Goal: Check status: Check status

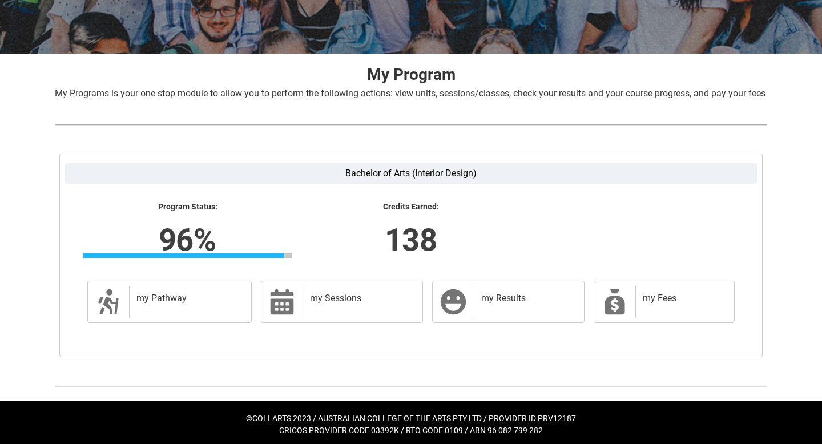
scroll to position [192, 0]
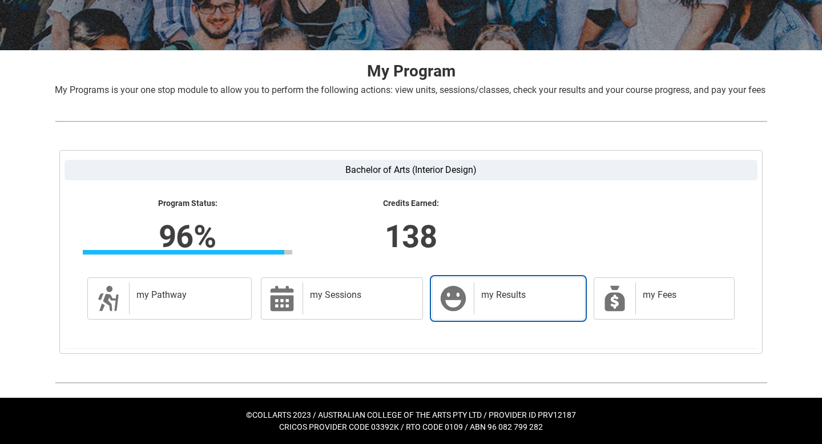
click at [521, 304] on div "my Results" at bounding box center [527, 299] width 106 height 32
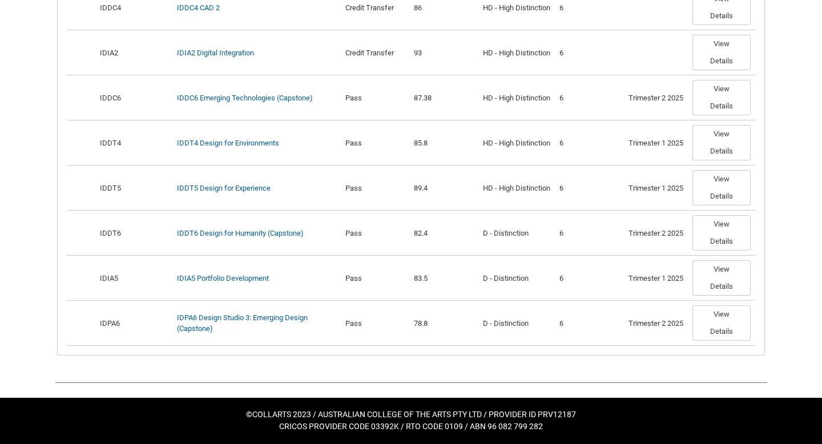
scroll to position [1121, 0]
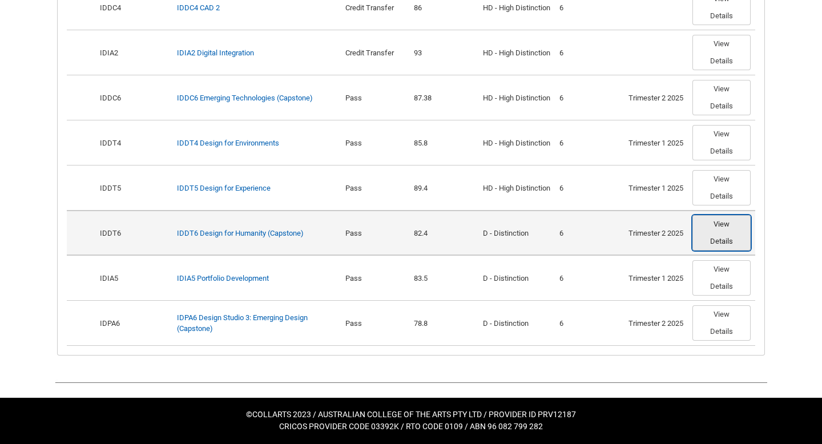
click at [713, 251] on button "View Details" at bounding box center [721, 232] width 58 height 35
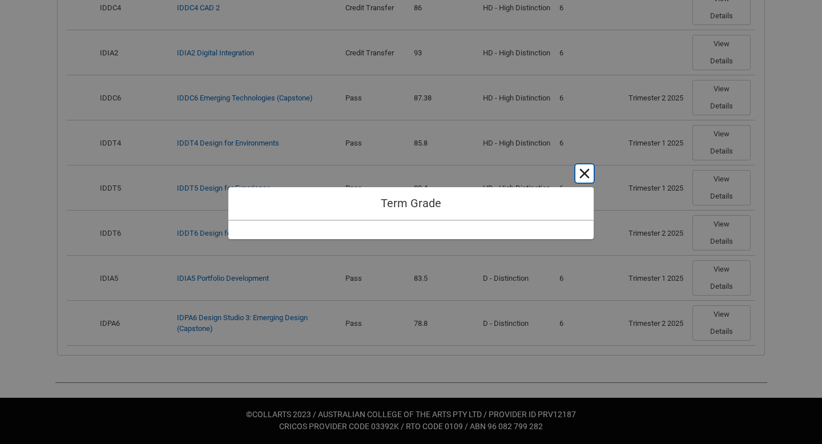
click at [590, 176] on button "Cancel and close" at bounding box center [584, 173] width 18 height 18
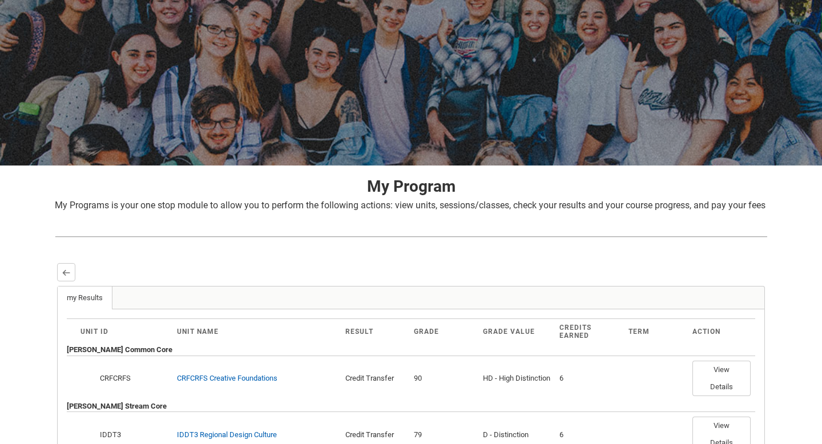
scroll to position [58, 0]
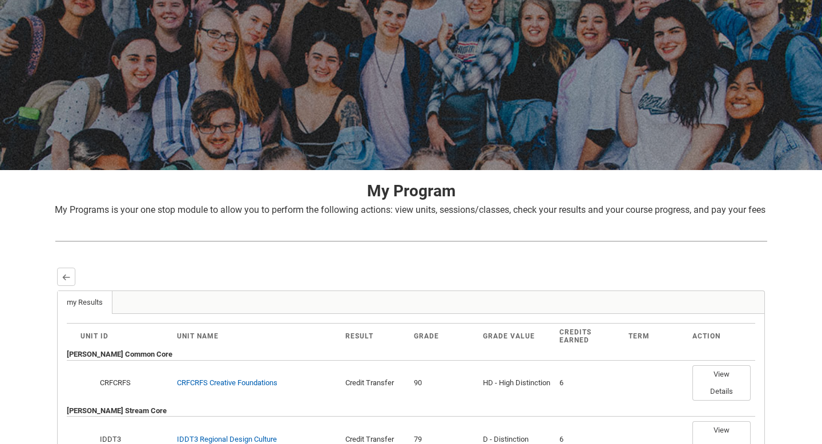
click at [68, 281] on lightning-primitive-icon "button" at bounding box center [66, 277] width 8 height 9
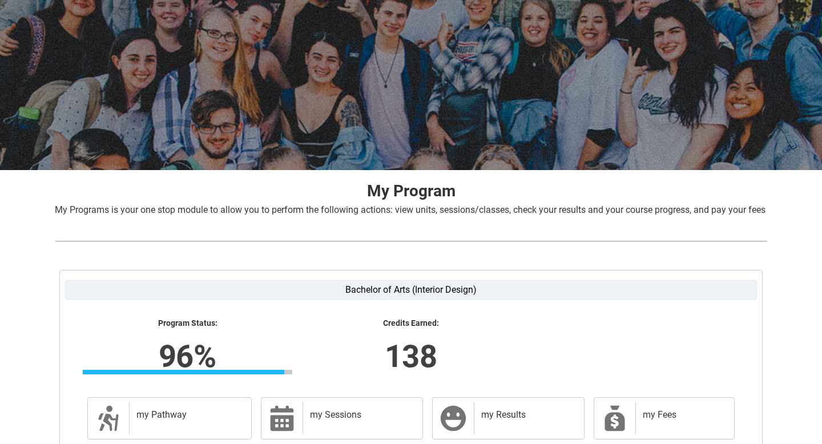
scroll to position [192, 0]
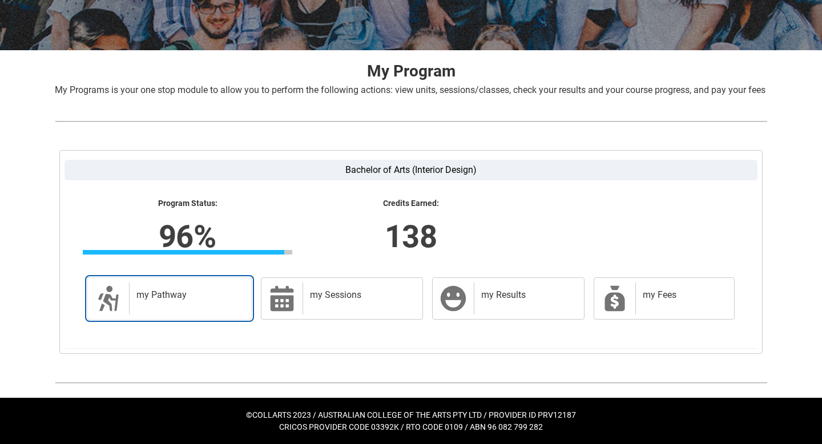
click at [168, 301] on div "my Pathway" at bounding box center [188, 299] width 118 height 32
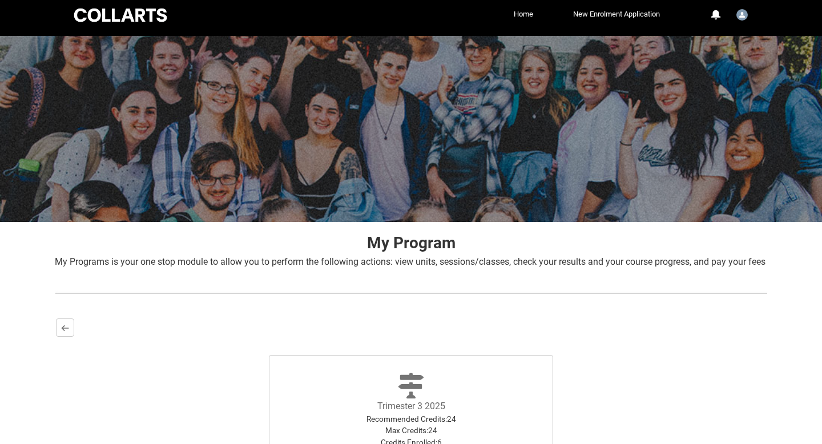
scroll to position [180, 0]
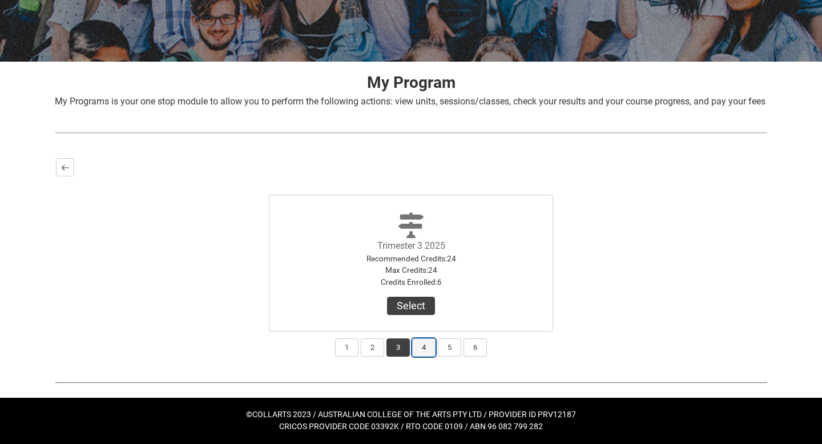
click at [428, 347] on button "4" at bounding box center [423, 348] width 23 height 18
click at [374, 352] on button "2" at bounding box center [372, 348] width 23 height 18
click at [350, 353] on button "1" at bounding box center [346, 348] width 23 height 18
click at [376, 352] on button "2" at bounding box center [372, 348] width 23 height 18
click at [407, 348] on button "3" at bounding box center [397, 348] width 23 height 18
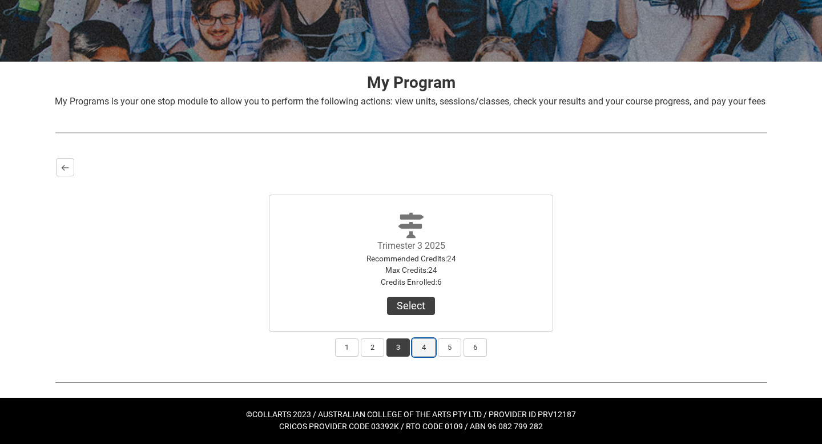
click at [434, 350] on button "4" at bounding box center [423, 348] width 23 height 18
click at [71, 167] on button "Back" at bounding box center [65, 167] width 18 height 18
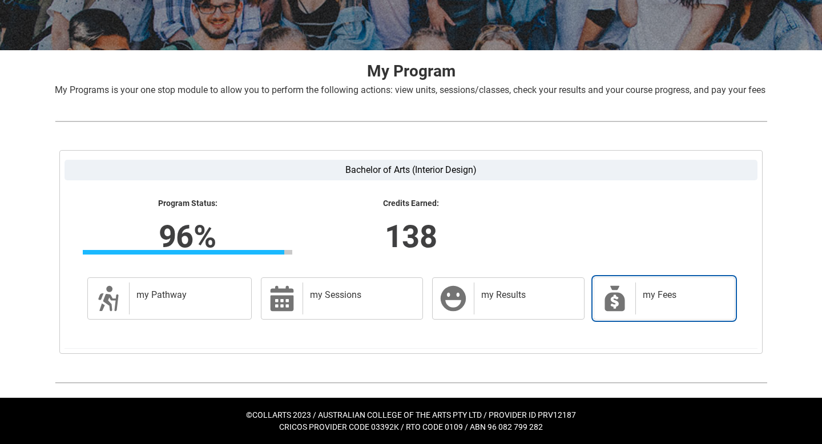
click at [598, 319] on link "my Fees my Fees" at bounding box center [664, 298] width 141 height 42
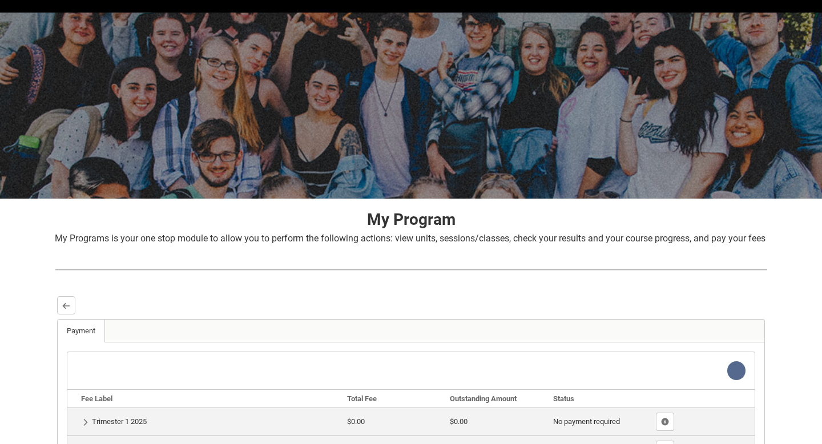
scroll to position [199, 0]
